Goal: Information Seeking & Learning: Check status

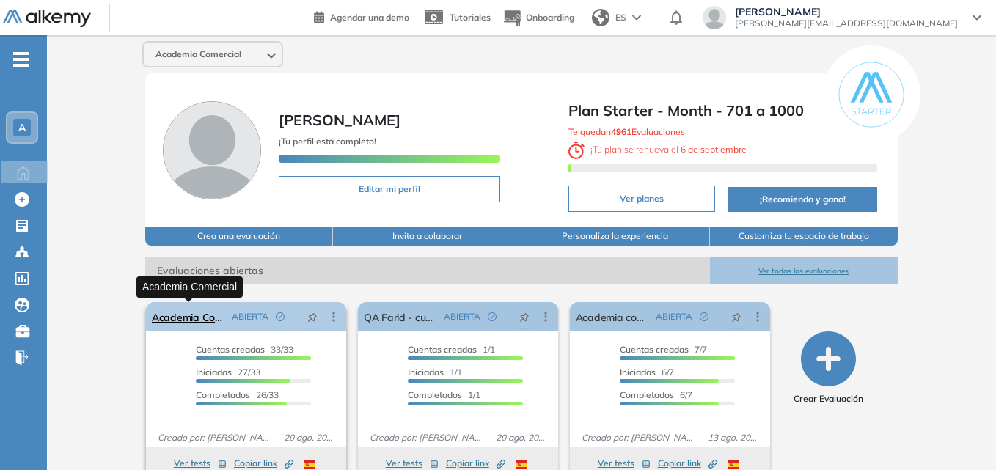
click at [177, 315] on link "Academia Comercial" at bounding box center [189, 316] width 74 height 29
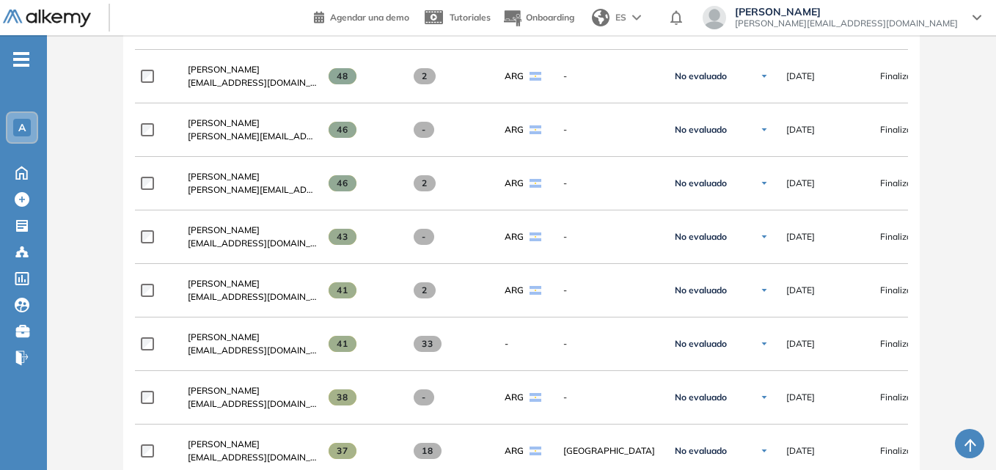
scroll to position [835, 0]
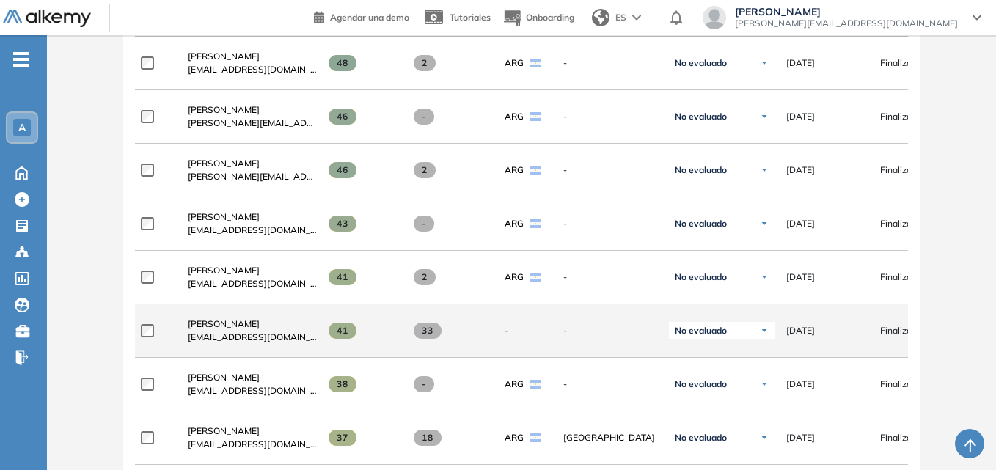
click at [219, 329] on span "[PERSON_NAME]" at bounding box center [224, 323] width 72 height 11
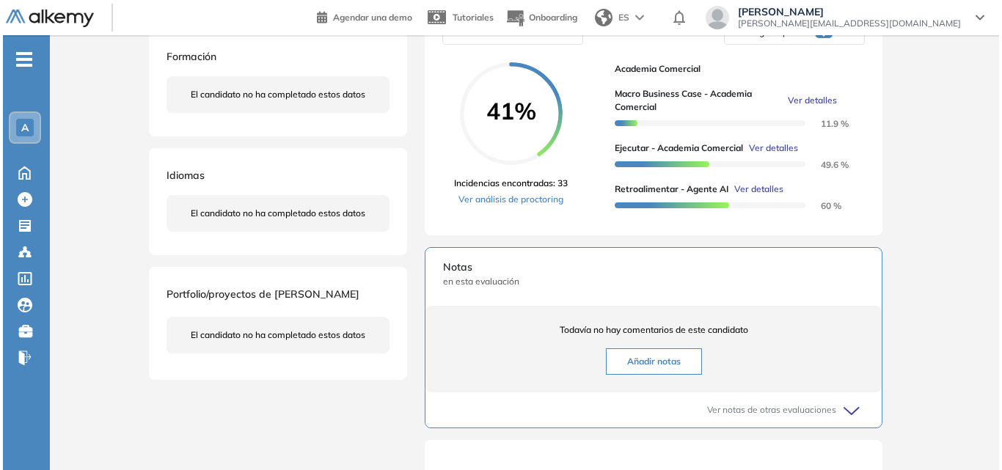
scroll to position [270, 0]
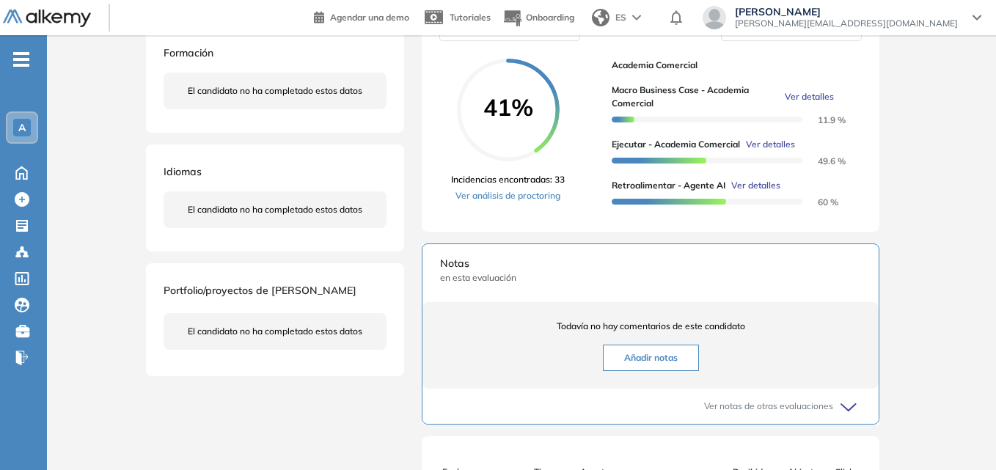
click at [821, 103] on span "Ver detalles" at bounding box center [809, 96] width 49 height 13
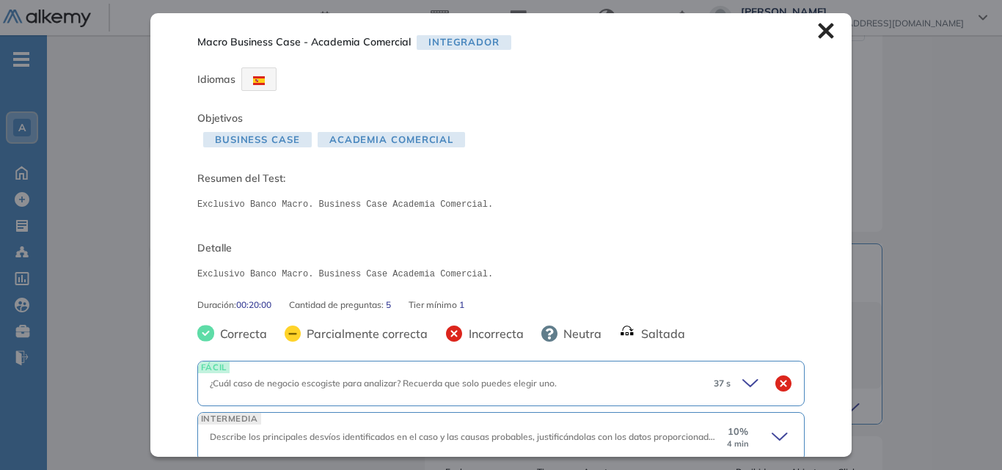
scroll to position [0, 0]
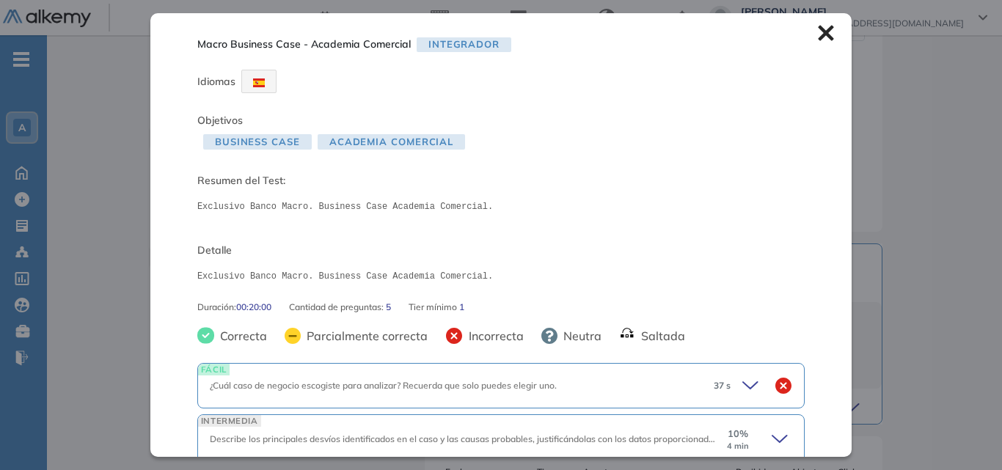
click at [818, 29] on icon at bounding box center [825, 33] width 15 height 15
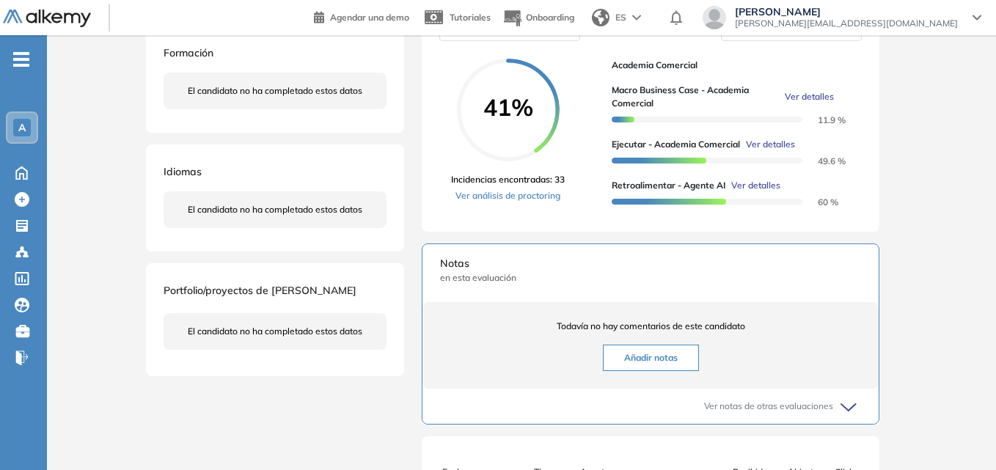
click at [776, 151] on span "Ver detalles" at bounding box center [770, 144] width 49 height 13
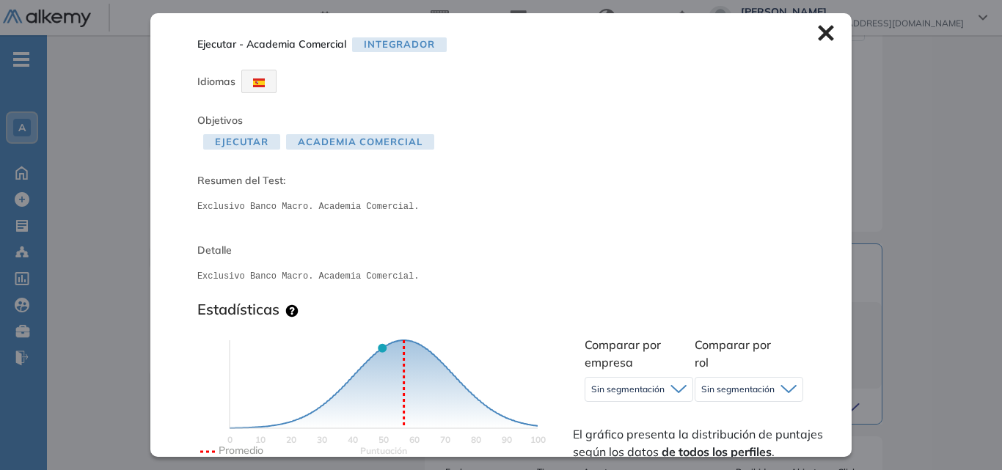
click at [818, 34] on icon at bounding box center [825, 33] width 15 height 15
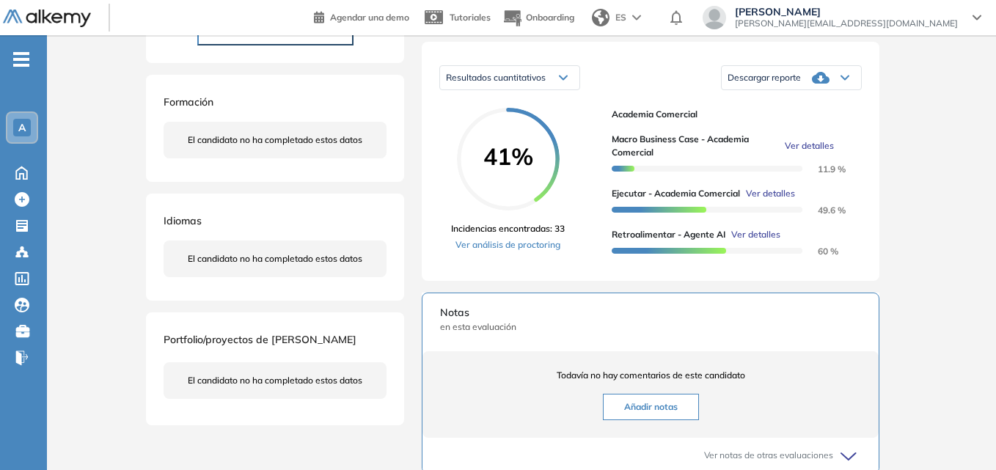
scroll to position [213, 0]
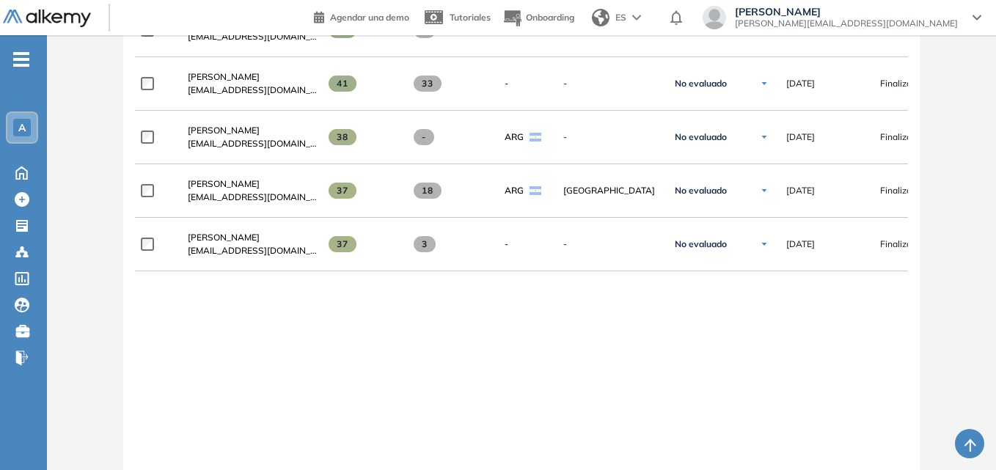
scroll to position [1088, 0]
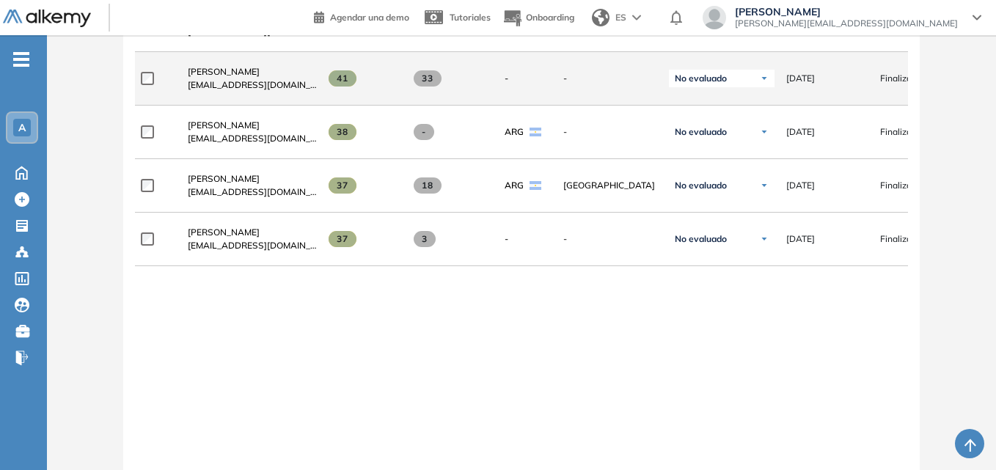
click at [840, 96] on div "[DATE]" at bounding box center [822, 78] width 94 height 37
drag, startPoint x: 840, startPoint y: 96, endPoint x: 216, endPoint y: 67, distance: 624.8
click at [216, 67] on div "[PERSON_NAME] [EMAIL_ADDRESS][DOMAIN_NAME]" at bounding box center [246, 79] width 141 height 50
click at [197, 77] on span "[PERSON_NAME]" at bounding box center [224, 71] width 72 height 11
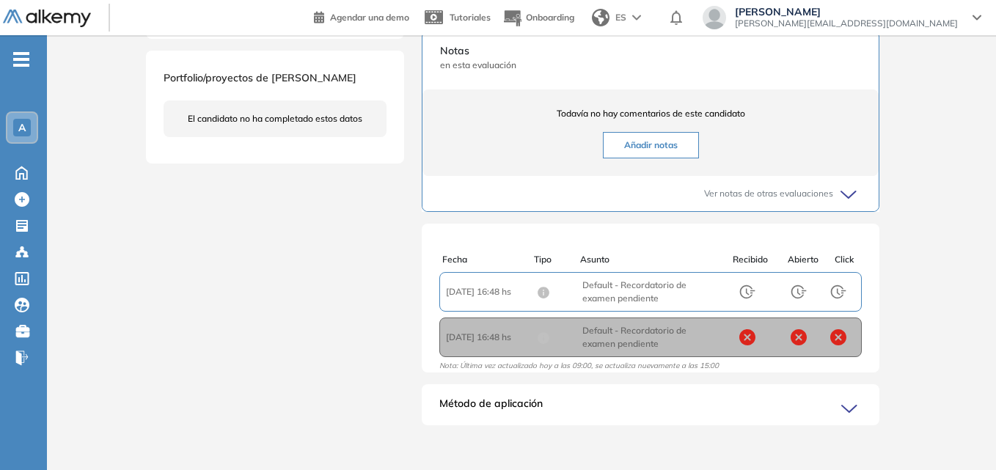
scroll to position [505, 0]
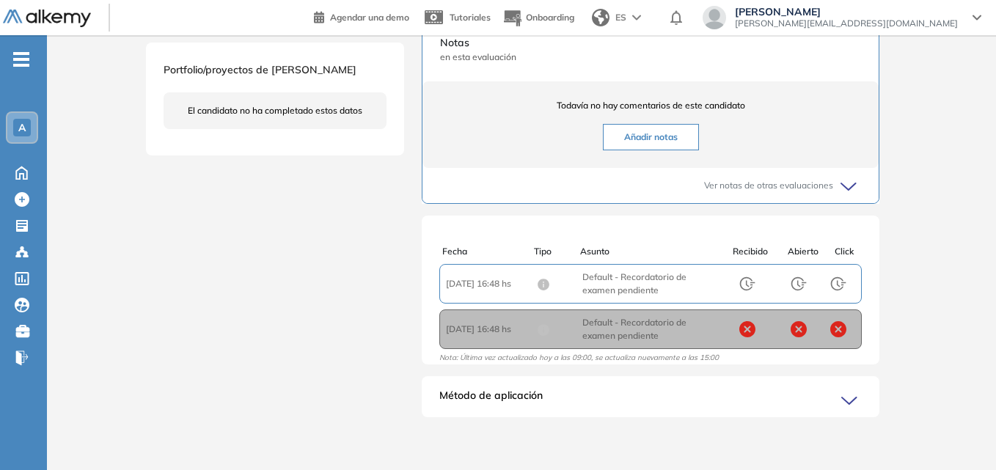
click at [859, 181] on icon at bounding box center [851, 187] width 21 height 21
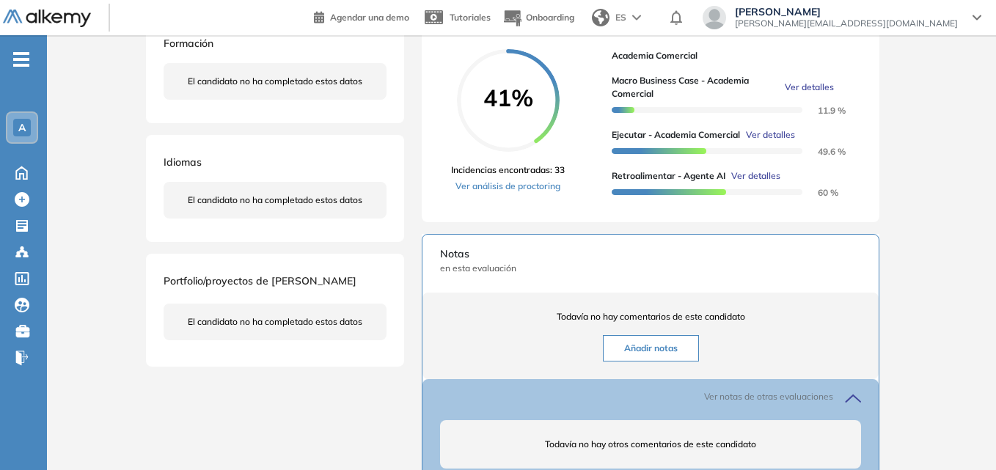
scroll to position [253, 0]
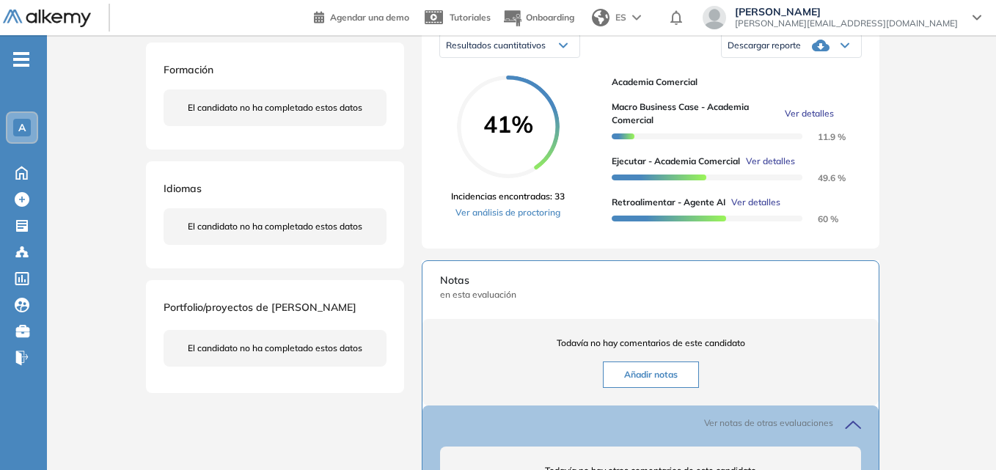
click at [560, 52] on div "Resultados cuantitativos" at bounding box center [509, 45] width 139 height 23
click at [510, 219] on link "Ver análisis de proctoring" at bounding box center [508, 212] width 114 height 13
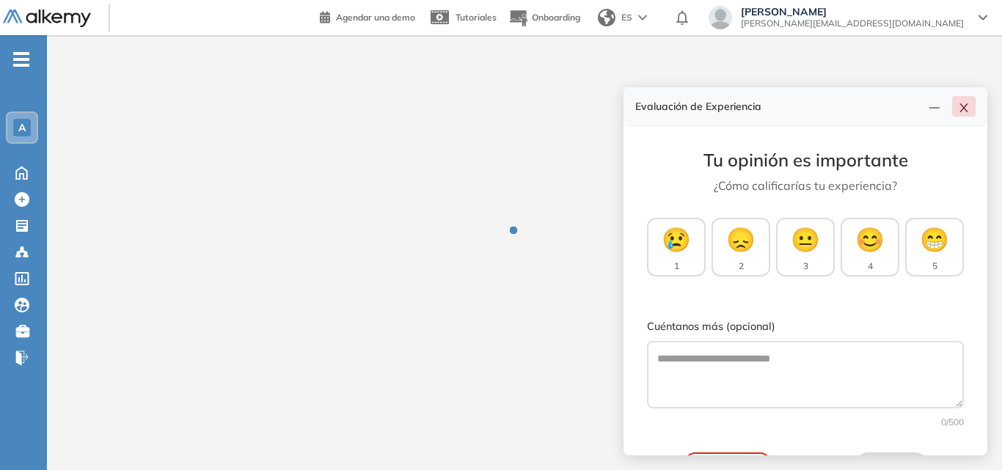
click at [965, 105] on icon "close" at bounding box center [964, 108] width 12 height 12
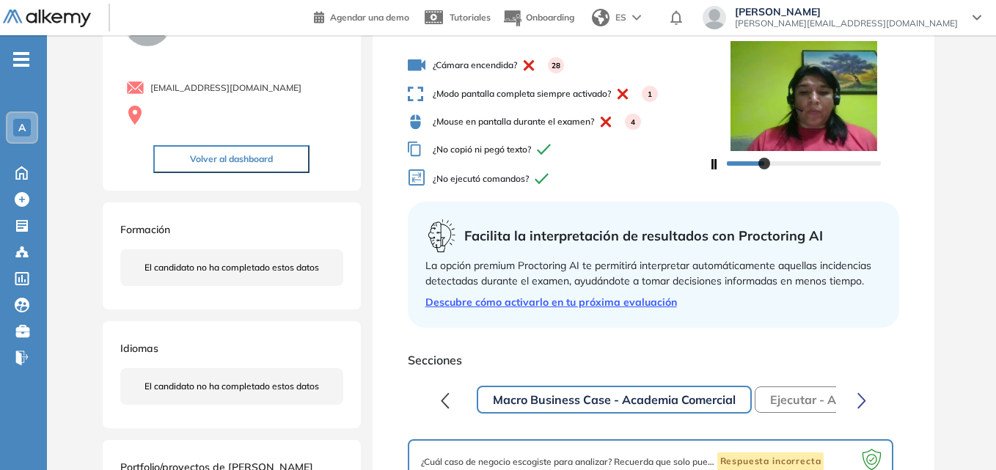
scroll to position [95, 0]
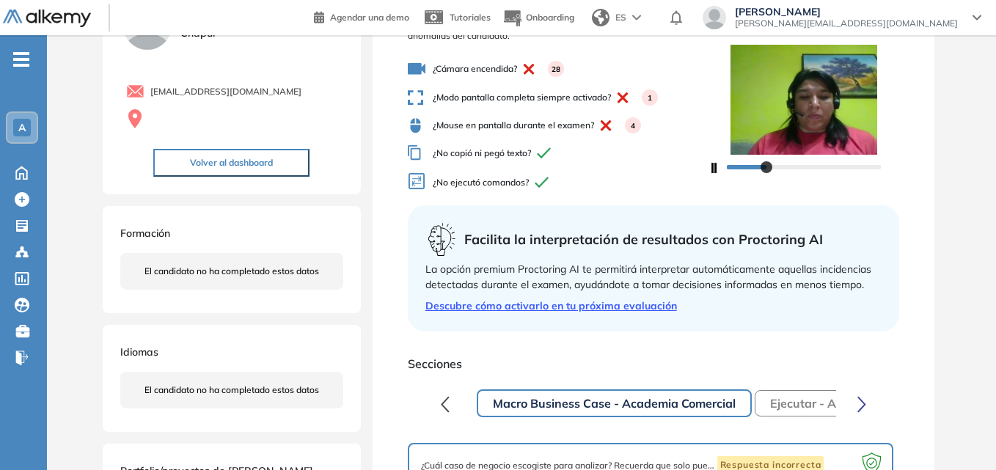
click at [864, 403] on icon "button" at bounding box center [861, 404] width 7 height 14
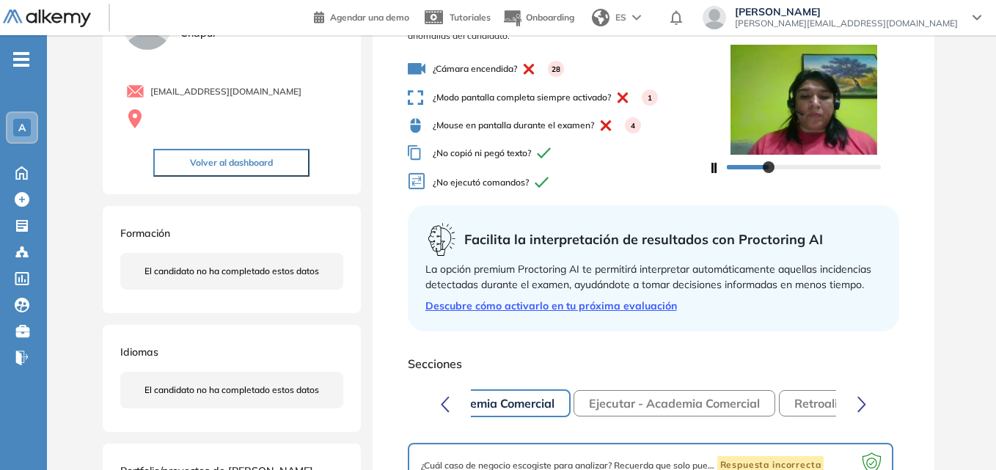
scroll to position [0, 183]
click at [682, 406] on button "Ejecutar - Academia Comercial" at bounding box center [673, 403] width 202 height 26
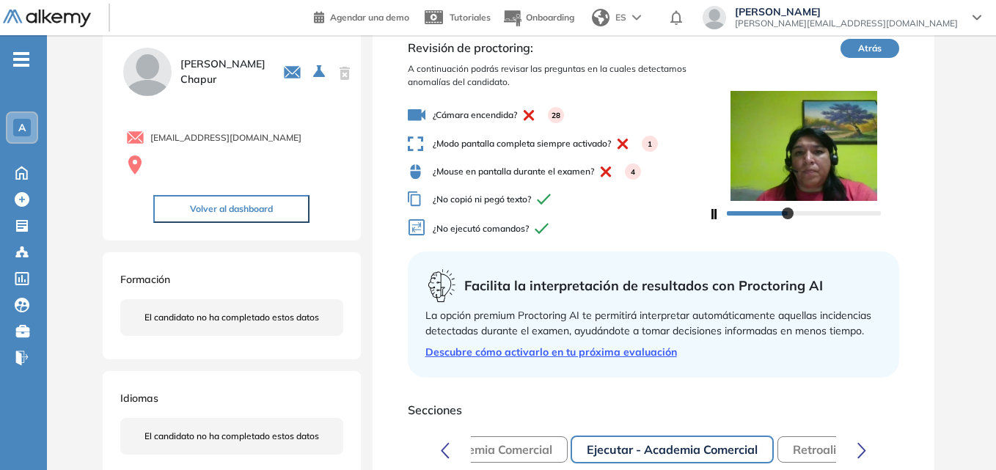
scroll to position [37, 0]
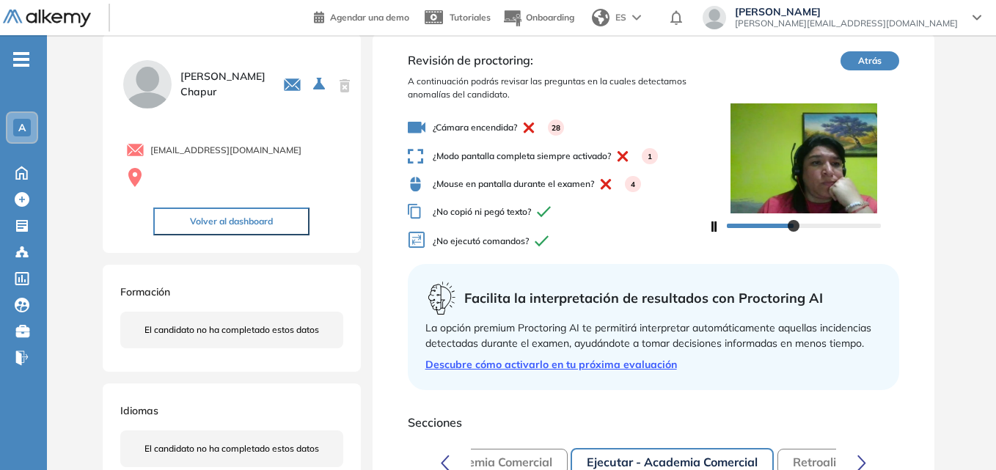
click at [867, 59] on button "Atrás" at bounding box center [870, 60] width 59 height 19
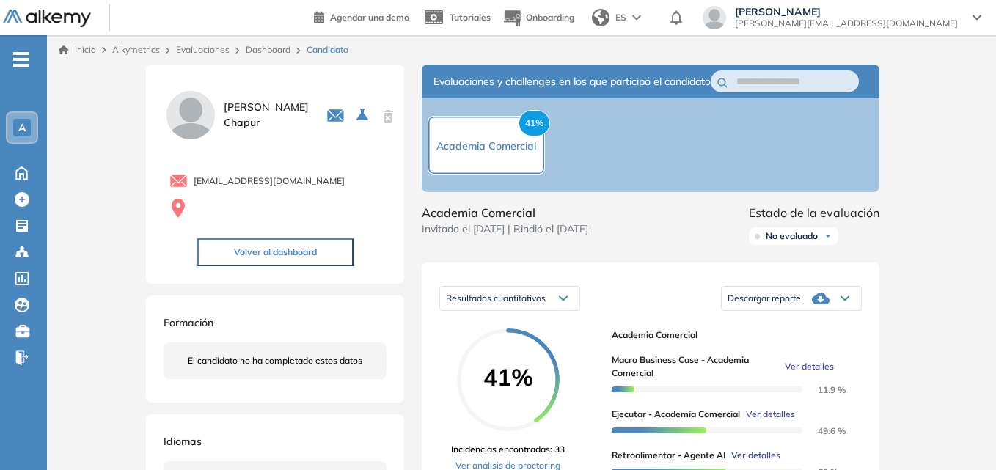
click at [825, 245] on div "No evaluado" at bounding box center [793, 236] width 89 height 18
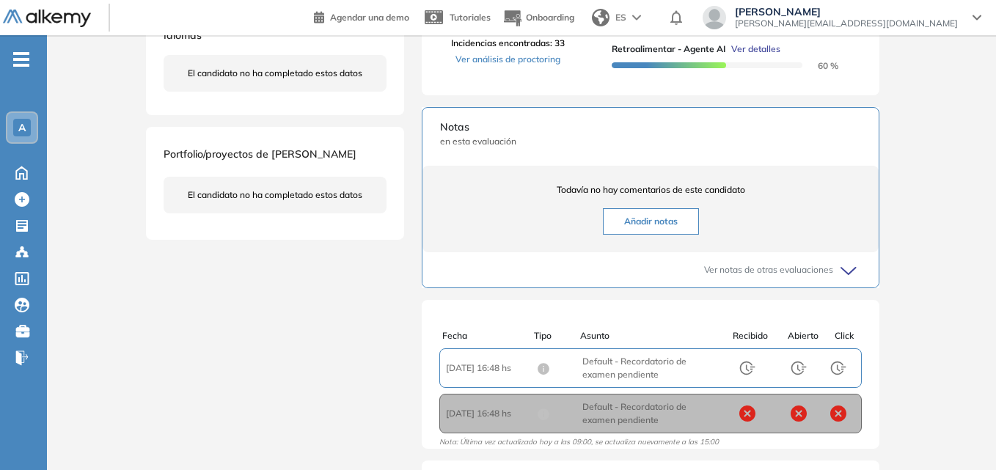
scroll to position [411, 0]
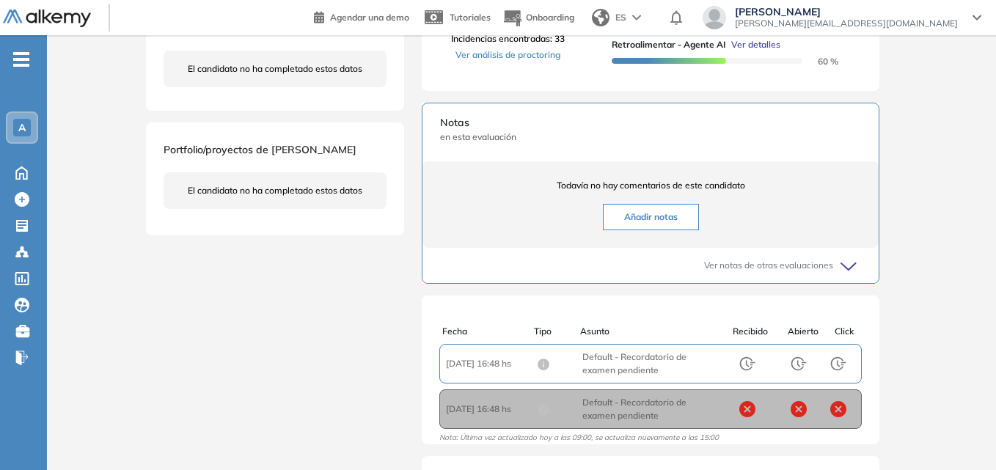
click at [857, 277] on icon at bounding box center [851, 267] width 21 height 21
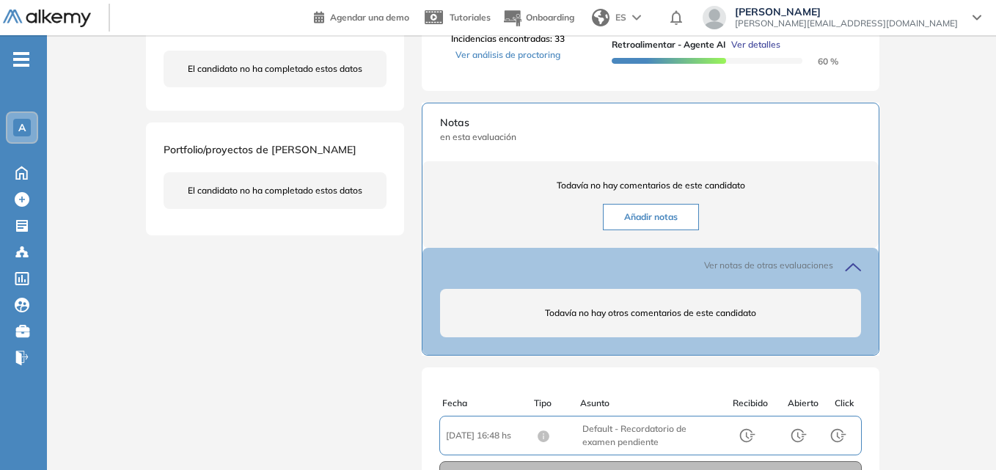
scroll to position [577, 0]
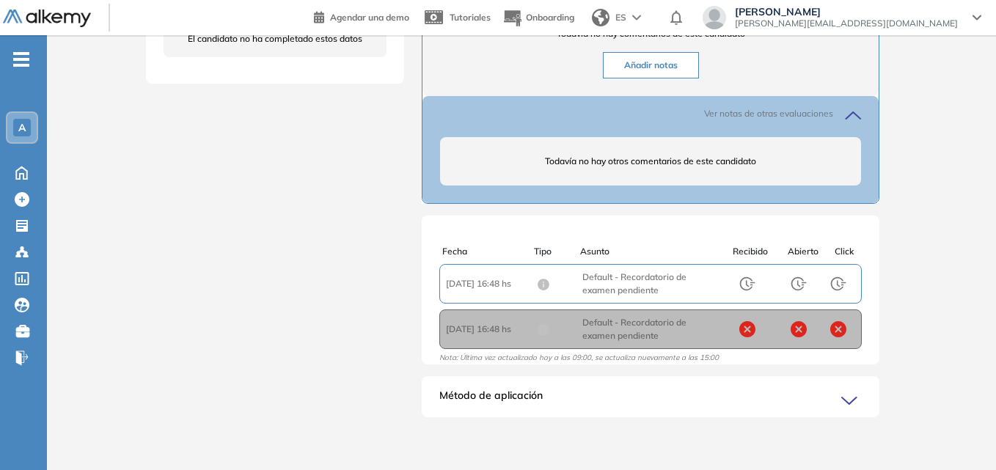
click at [852, 401] on icon at bounding box center [851, 401] width 21 height 21
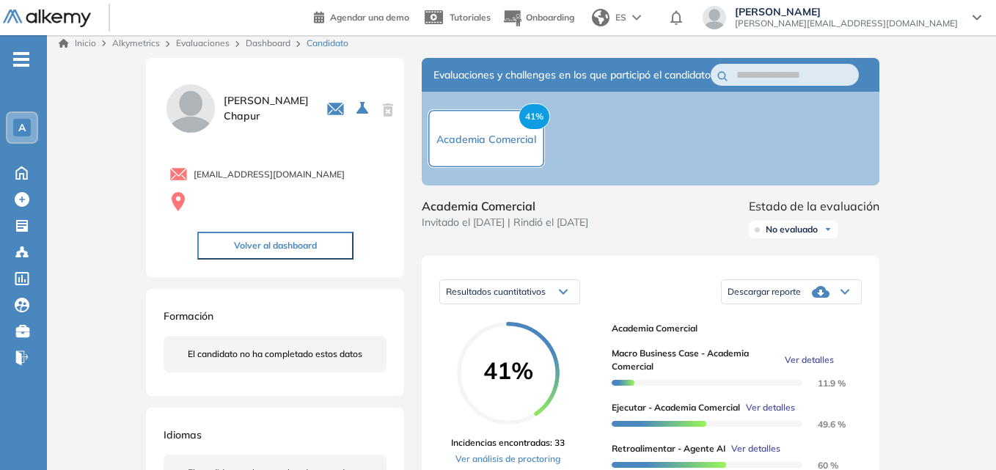
scroll to position [0, 0]
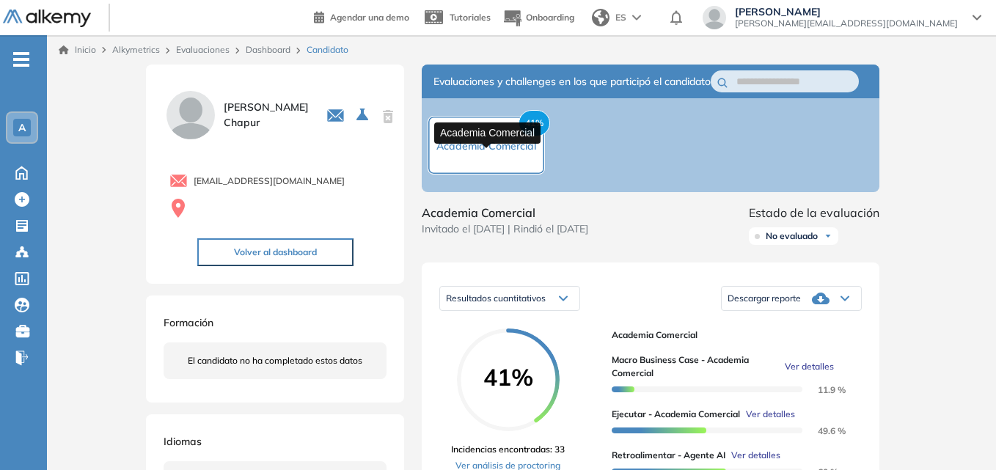
click at [490, 153] on span "Academia Comercial" at bounding box center [486, 145] width 100 height 13
click at [483, 153] on span "Academia Comercial" at bounding box center [486, 145] width 100 height 13
click at [538, 126] on span "41%" at bounding box center [535, 123] width 32 height 26
click at [24, 117] on div "A" at bounding box center [21, 127] width 29 height 29
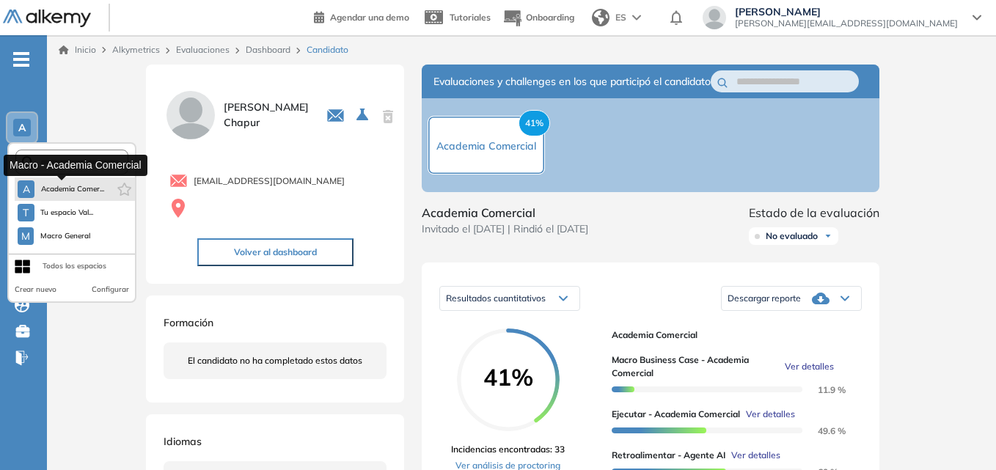
click at [68, 196] on button "A Academia Comer..." at bounding box center [61, 189] width 87 height 18
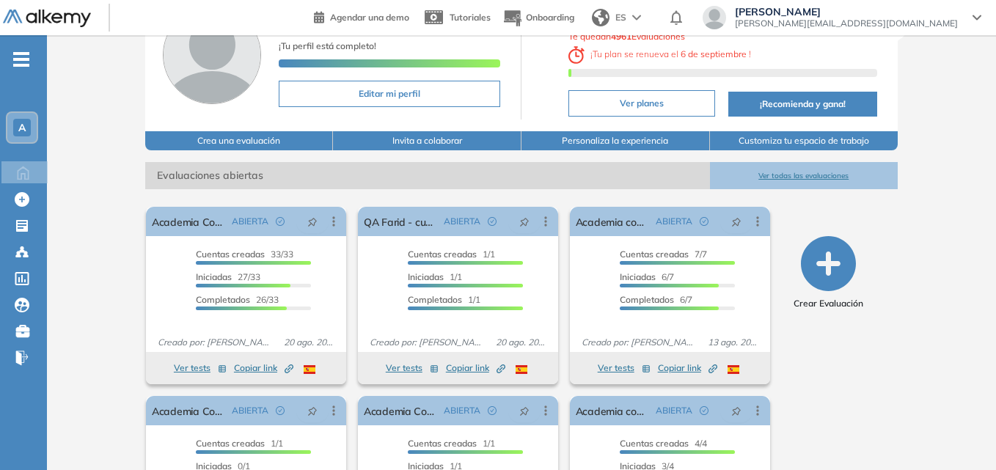
scroll to position [105, 0]
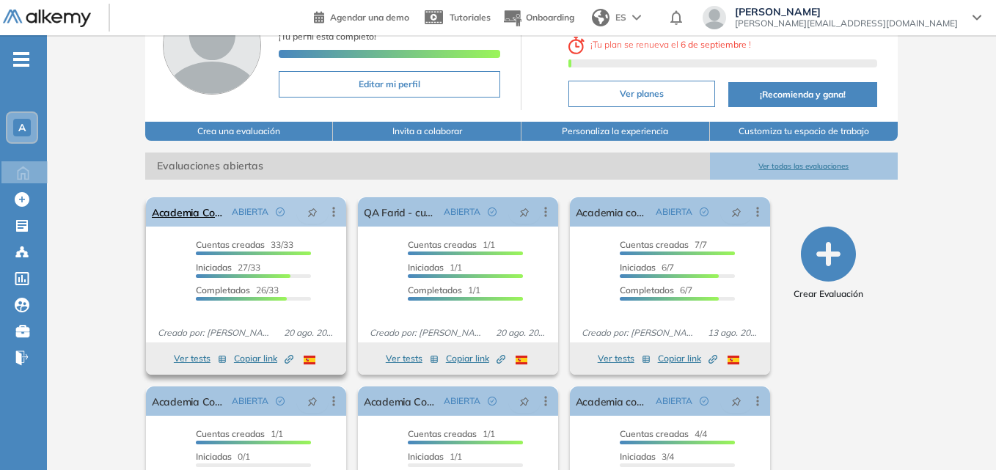
click at [337, 211] on icon at bounding box center [333, 212] width 15 height 15
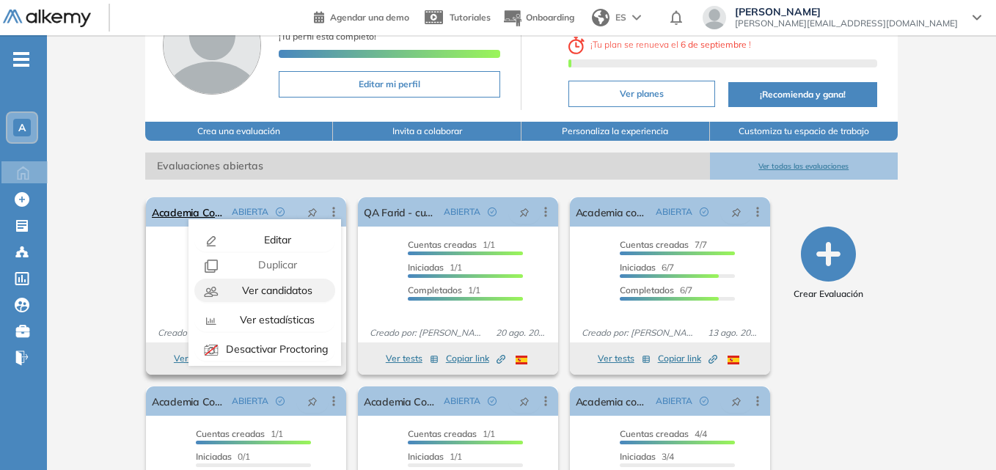
click at [263, 297] on div "Ver candidatos" at bounding box center [276, 290] width 108 height 16
click at [265, 285] on span "Ver candidatos" at bounding box center [275, 290] width 73 height 13
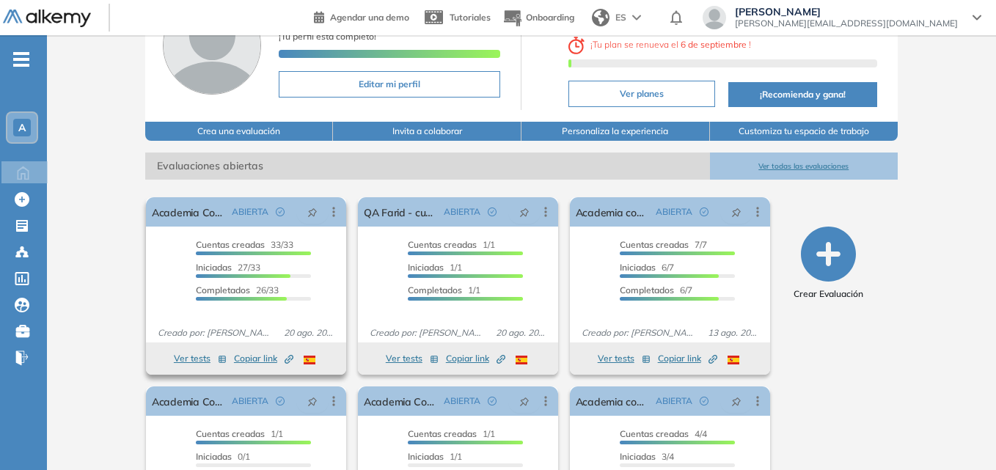
click at [158, 293] on div "Cuentas creadas 33/33 Prefiltrados 0/33 Iniciadas 27/33 Completados 26/33" at bounding box center [246, 276] width 200 height 76
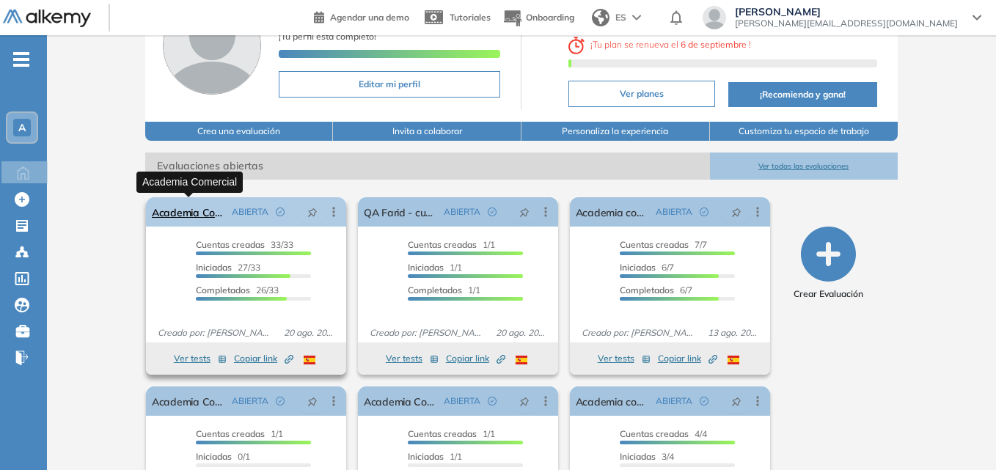
click at [197, 208] on link "Academia Comercial" at bounding box center [189, 211] width 74 height 29
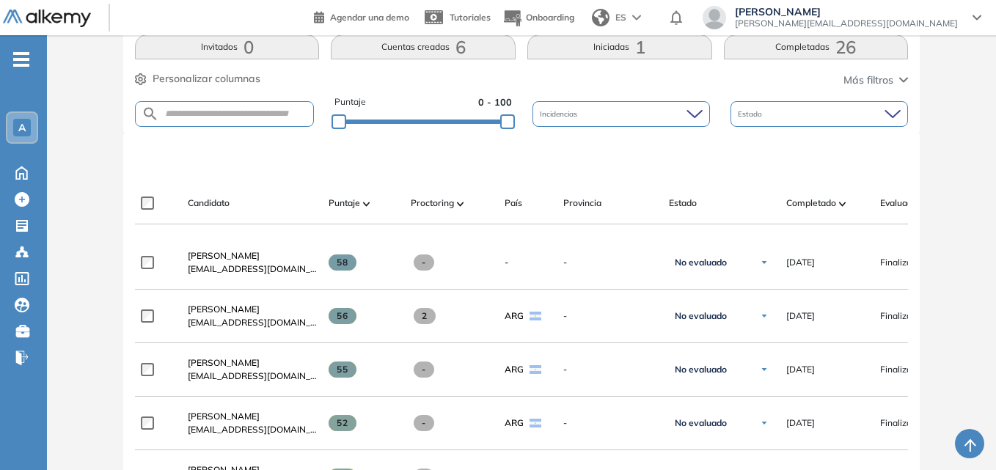
scroll to position [320, 0]
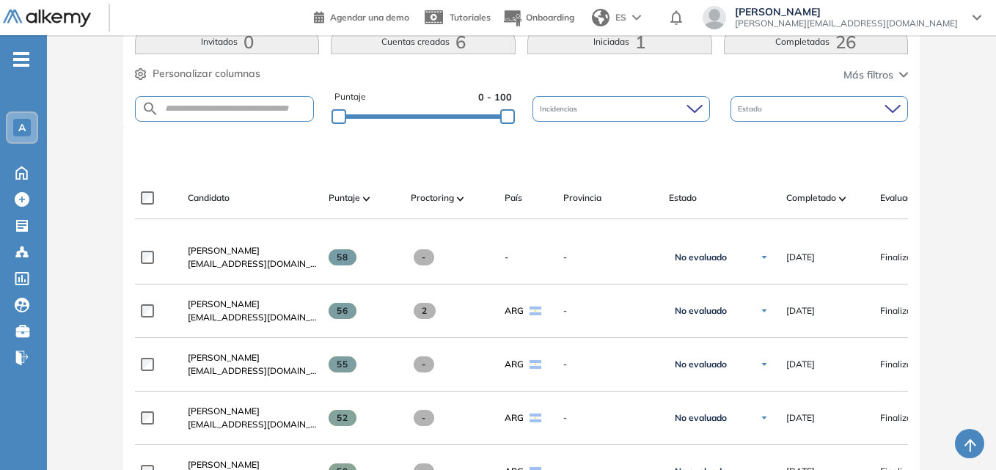
drag, startPoint x: 705, startPoint y: 230, endPoint x: 775, endPoint y: 231, distance: 70.4
click at [794, 230] on div at bounding box center [521, 225] width 773 height 12
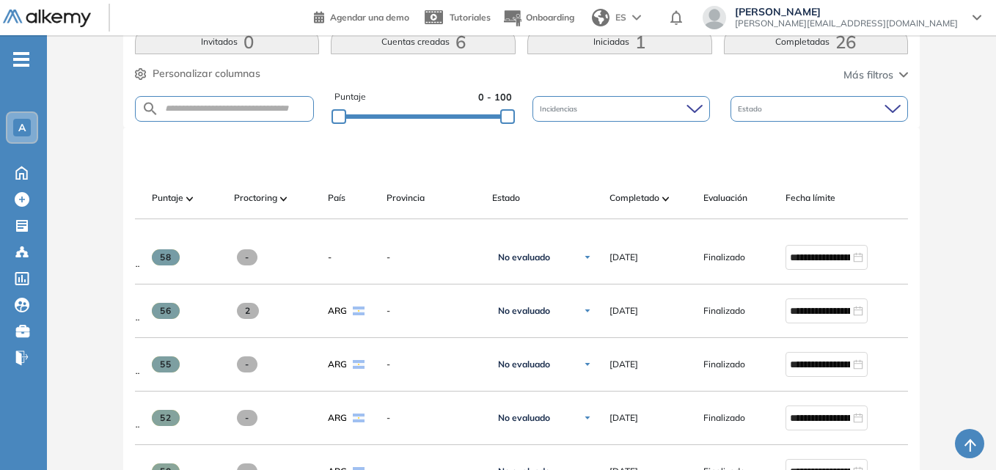
scroll to position [0, 0]
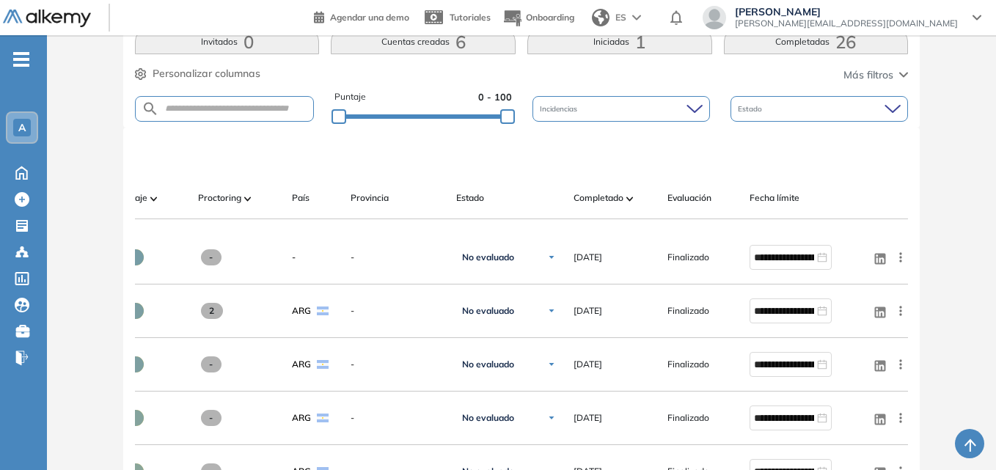
click at [631, 201] on img at bounding box center [629, 199] width 7 height 4
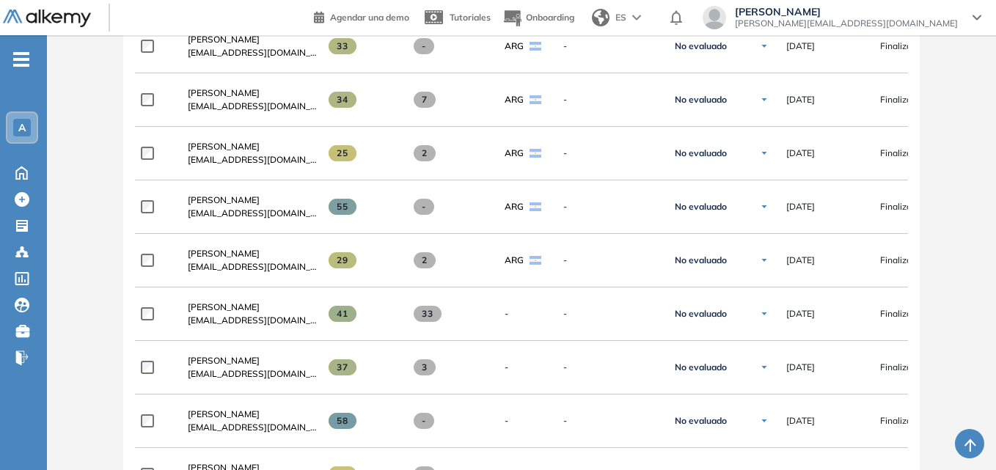
scroll to position [802, 0]
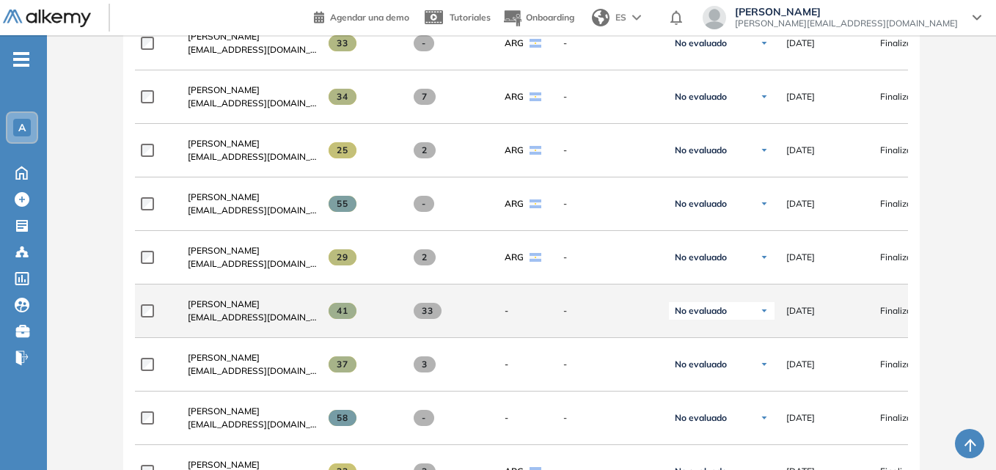
drag, startPoint x: 841, startPoint y: 319, endPoint x: 720, endPoint y: 310, distance: 122.1
click at [720, 310] on div "**********" at bounding box center [628, 312] width 986 height 54
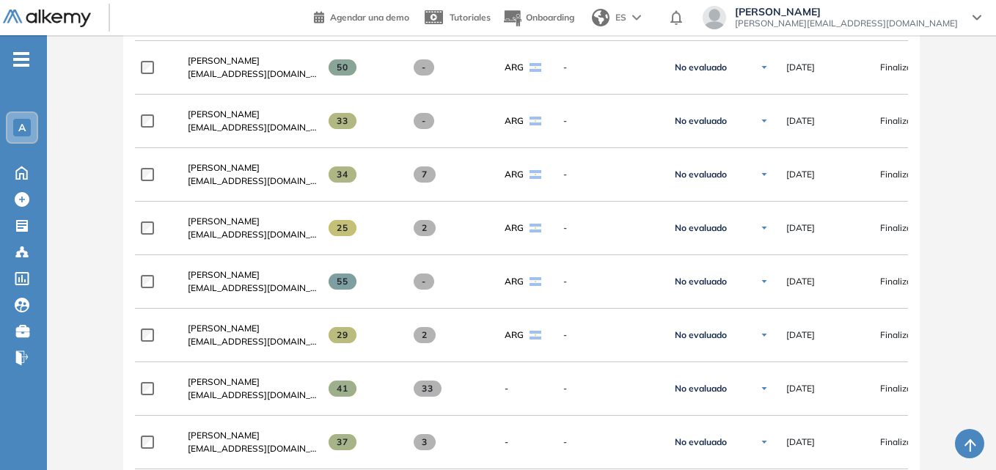
scroll to position [95, 0]
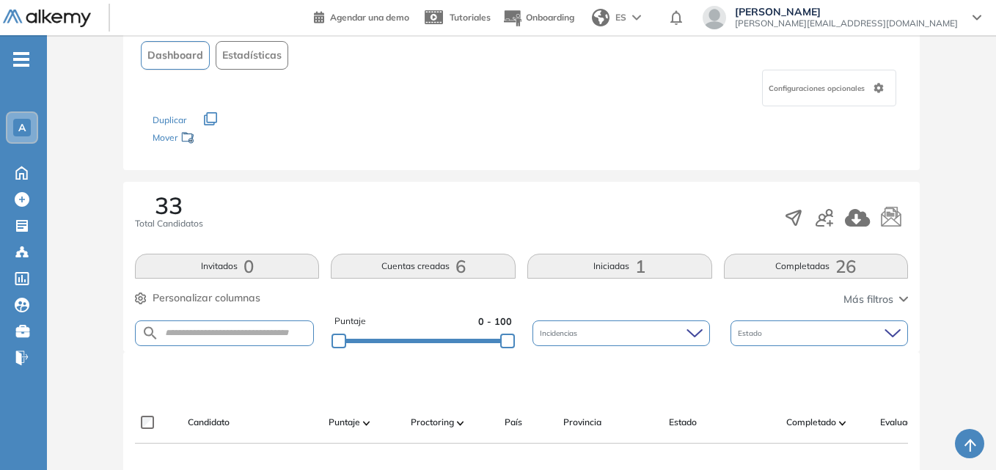
drag, startPoint x: 659, startPoint y: 455, endPoint x: 695, endPoint y: 455, distance: 35.9
click at [695, 455] on div at bounding box center [715, 450] width 117 height 12
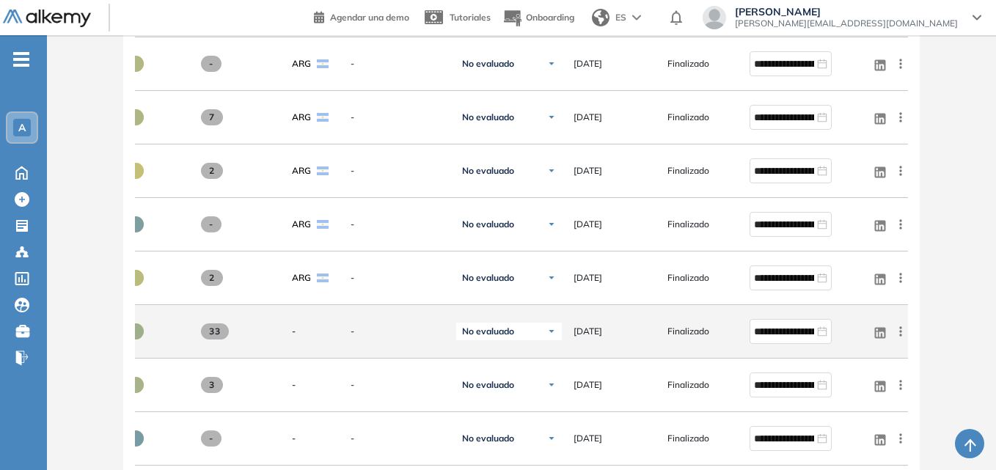
click at [250, 340] on div "33" at bounding box center [239, 331] width 82 height 16
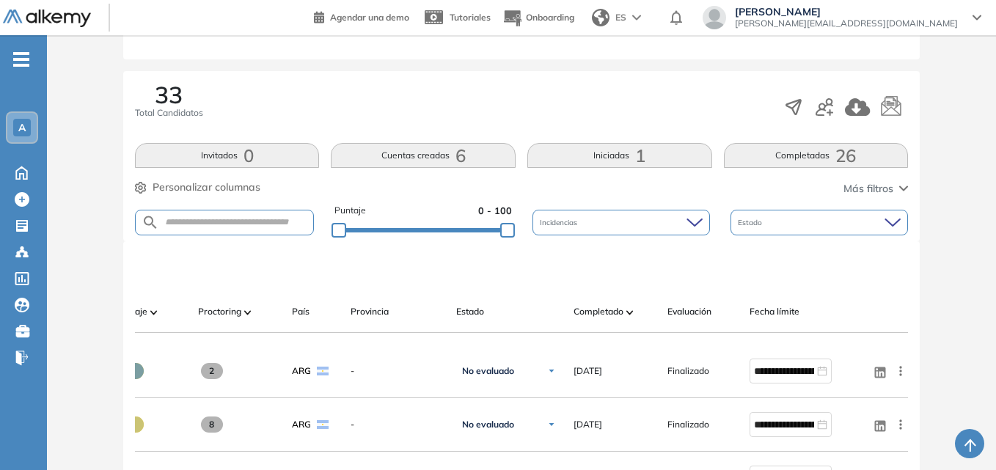
drag, startPoint x: 819, startPoint y: 351, endPoint x: 744, endPoint y: 345, distance: 75.8
drag, startPoint x: 723, startPoint y: 344, endPoint x: 617, endPoint y: 341, distance: 106.4
click at [617, 341] on div at bounding box center [521, 339] width 773 height 12
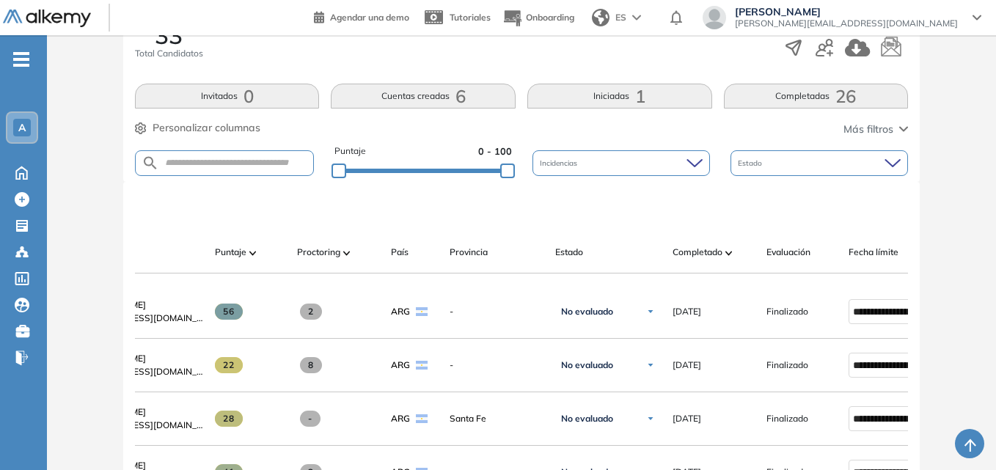
scroll to position [0, 213]
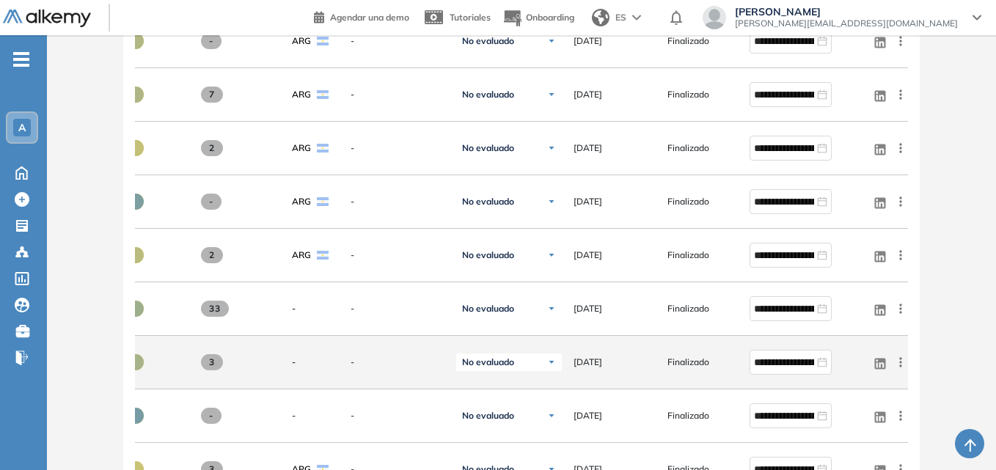
click at [901, 367] on icon at bounding box center [900, 362] width 2 height 10
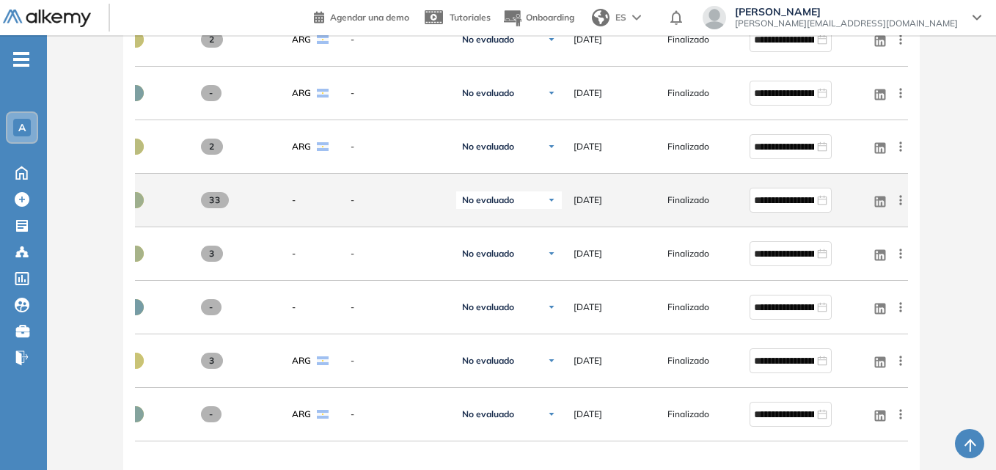
click at [902, 208] on icon at bounding box center [900, 200] width 15 height 15
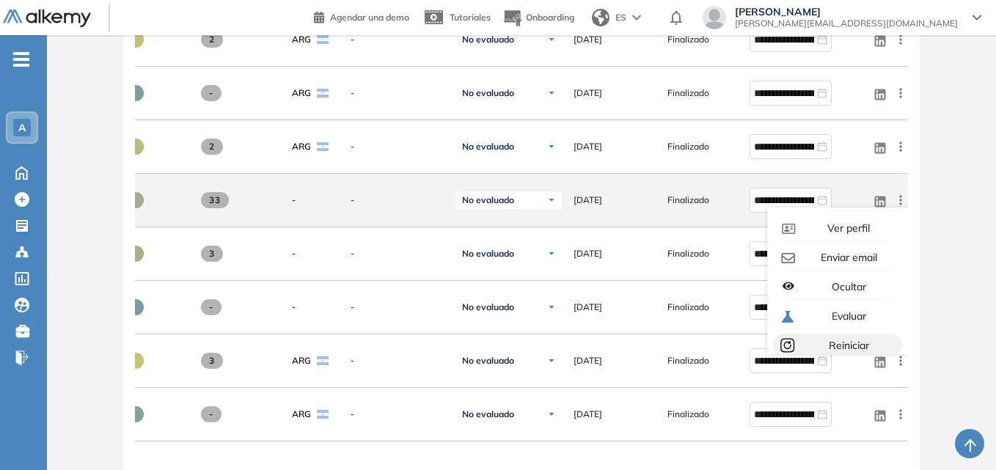
click at [841, 347] on span "Reiniciar" at bounding box center [847, 345] width 43 height 13
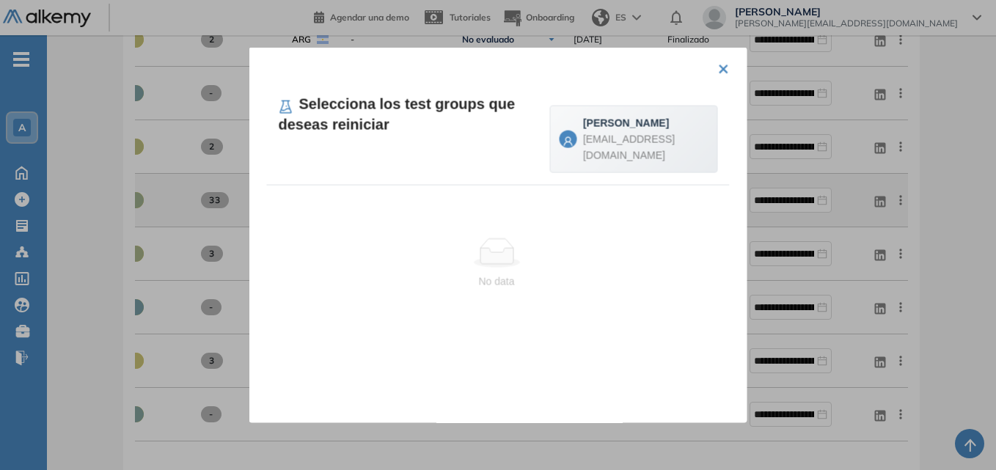
click at [647, 151] on span "[EMAIL_ADDRESS][DOMAIN_NAME]" at bounding box center [629, 147] width 92 height 28
click at [535, 233] on div "No data" at bounding box center [497, 263] width 460 height 122
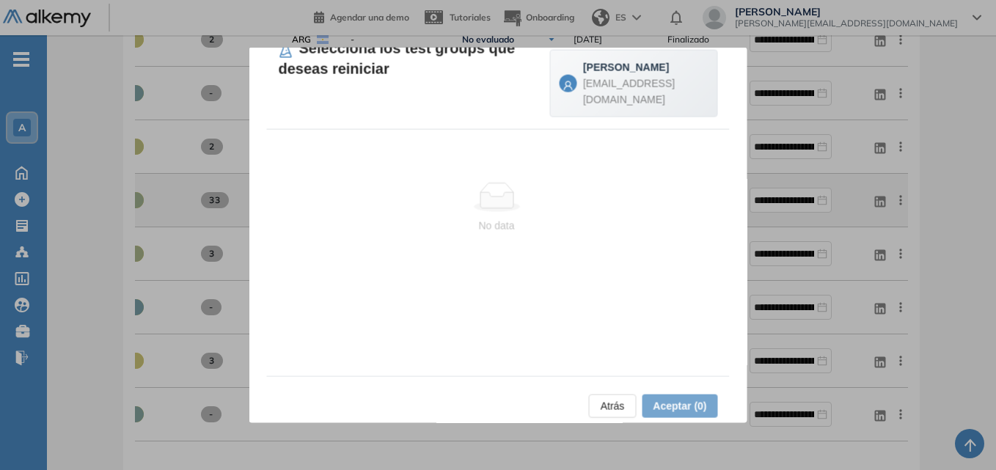
scroll to position [73, 0]
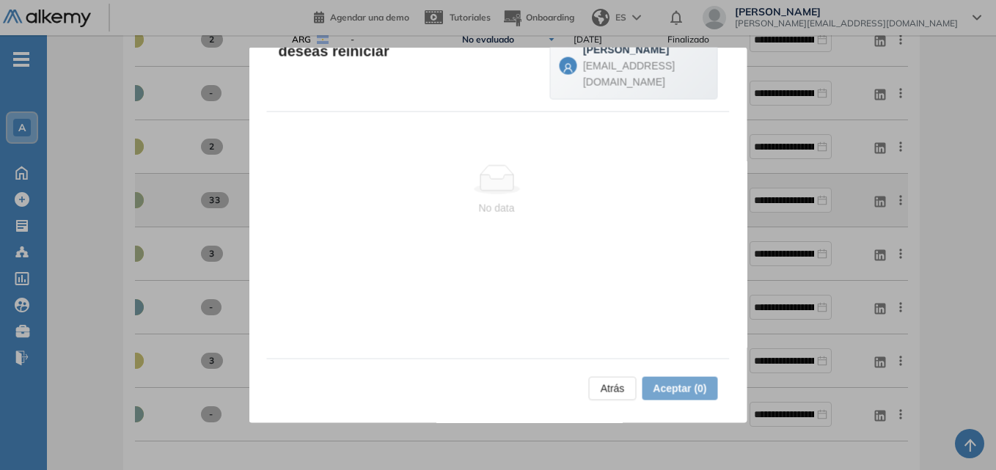
click at [458, 216] on div "No data" at bounding box center [497, 207] width 436 height 16
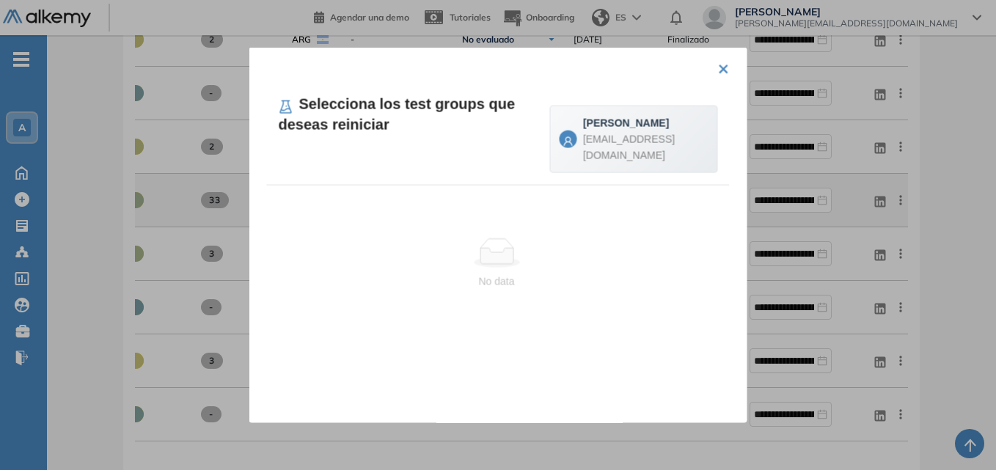
click at [718, 73] on button "×" at bounding box center [724, 67] width 12 height 29
